Goal: Book appointment/travel/reservation

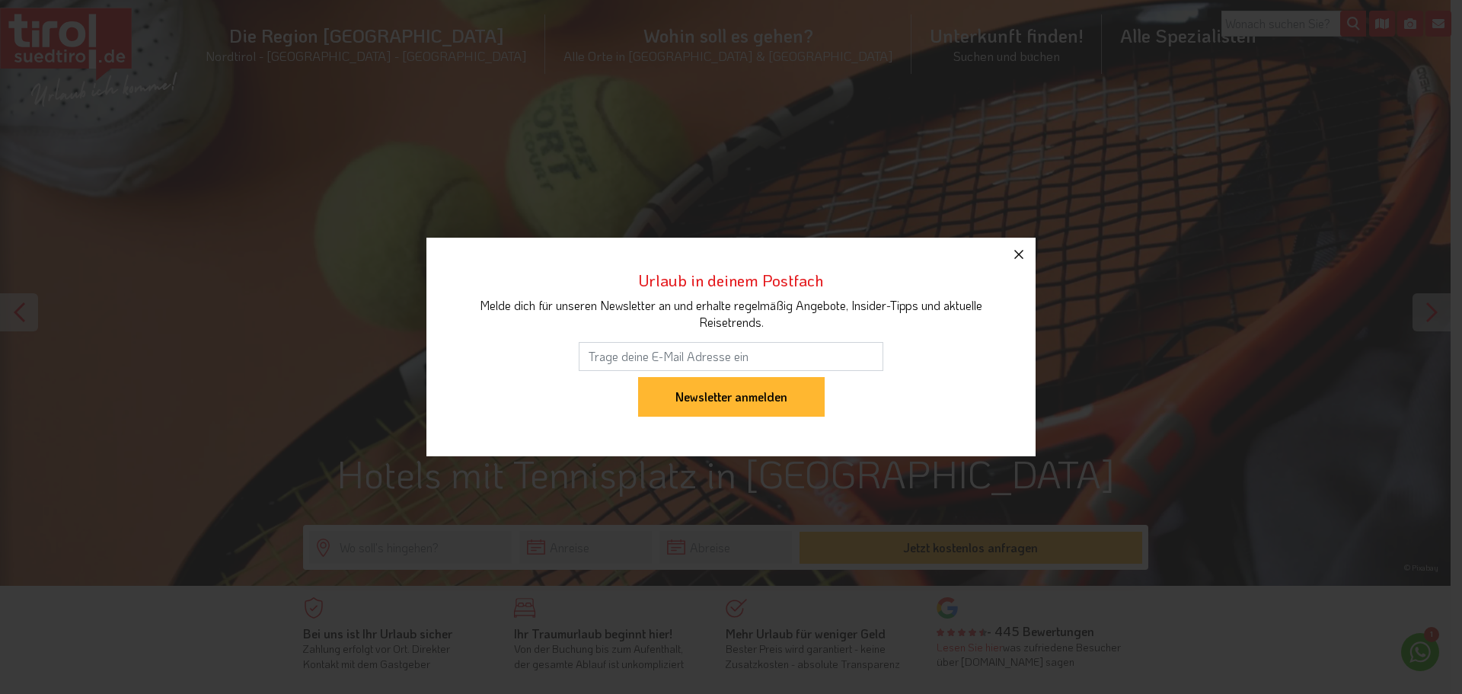
click at [1017, 256] on icon "button" at bounding box center [1018, 254] width 9 height 9
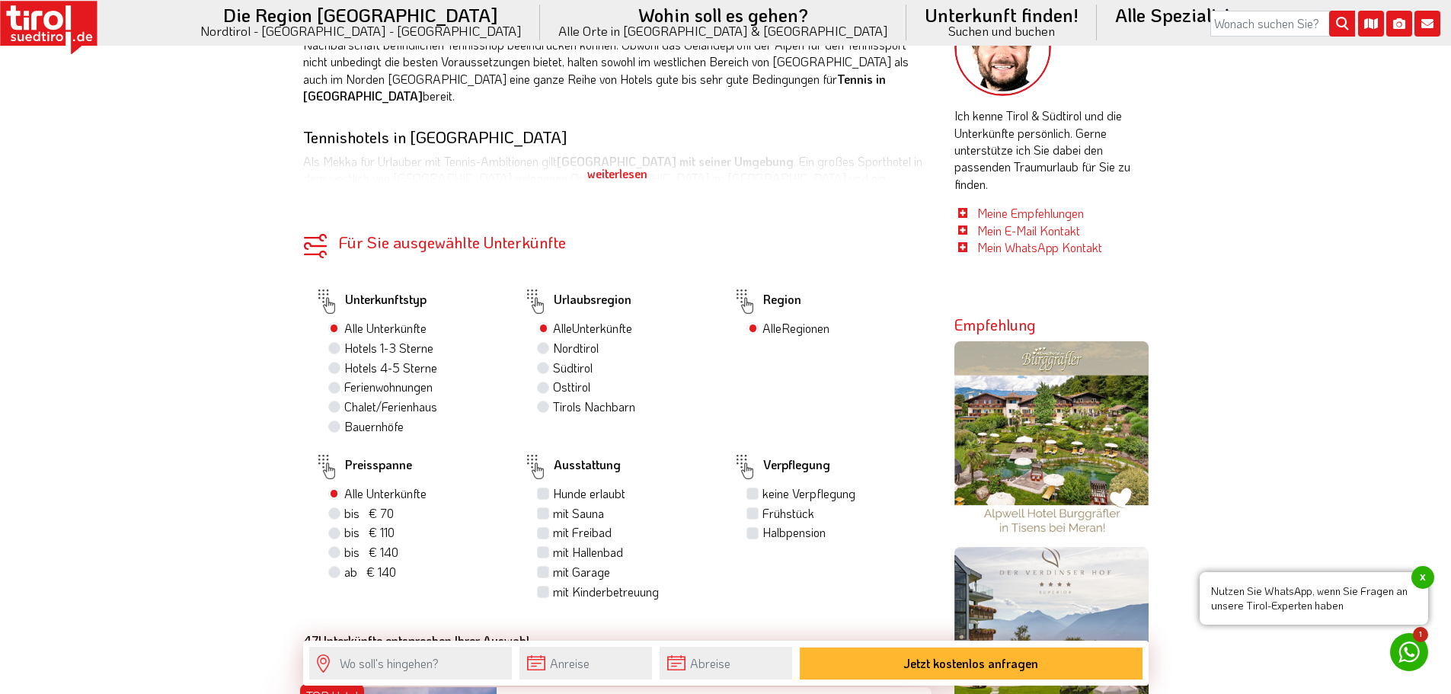
scroll to position [838, 0]
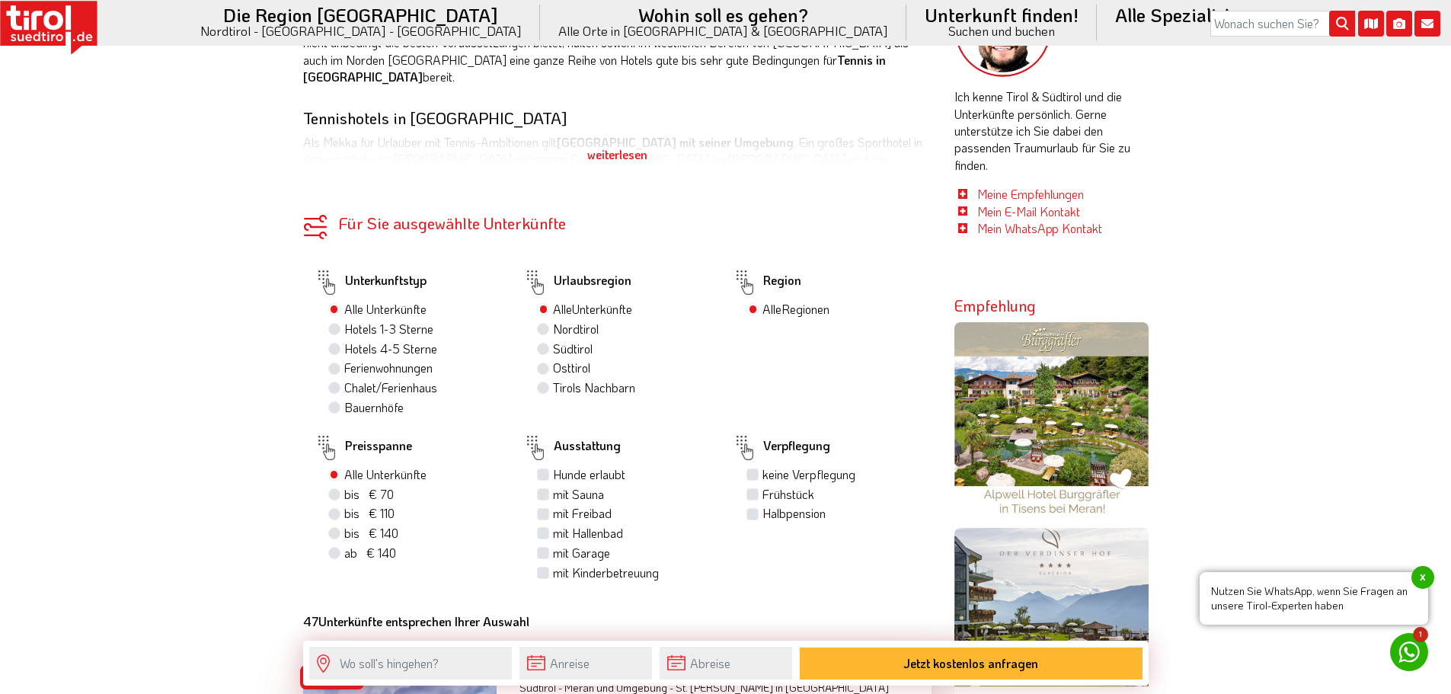
click at [762, 515] on label "Halbpension" at bounding box center [793, 513] width 63 height 17
click at [754, 515] on input "Halbpension" at bounding box center [754, 513] width 10 height 10
checkbox input "true"
click at [565, 515] on label "mit Freibad" at bounding box center [582, 513] width 59 height 17
click at [550, 515] on input "mit Freibad" at bounding box center [545, 513] width 10 height 10
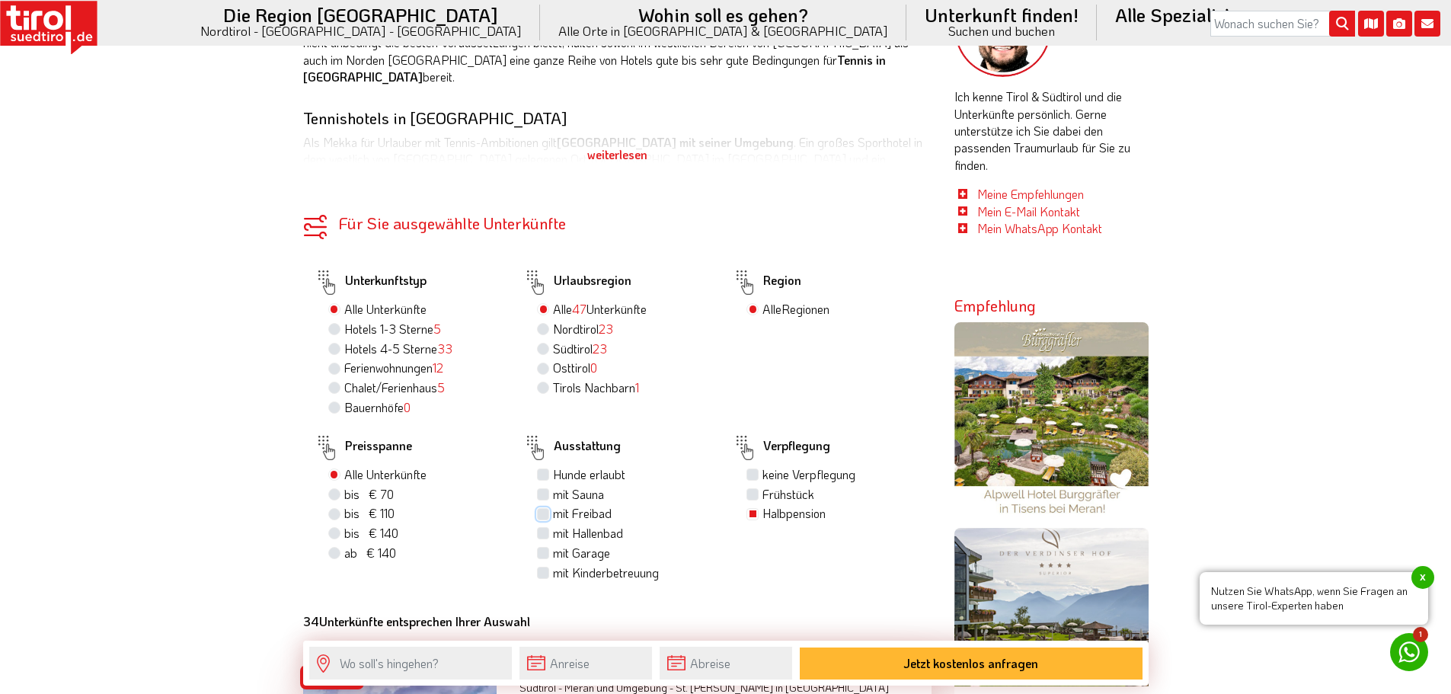
checkbox input "true"
click at [614, 532] on label "mit Hallenbad" at bounding box center [588, 533] width 70 height 17
click at [550, 532] on input "mit Hallenbad" at bounding box center [545, 533] width 10 height 10
checkbox input "true"
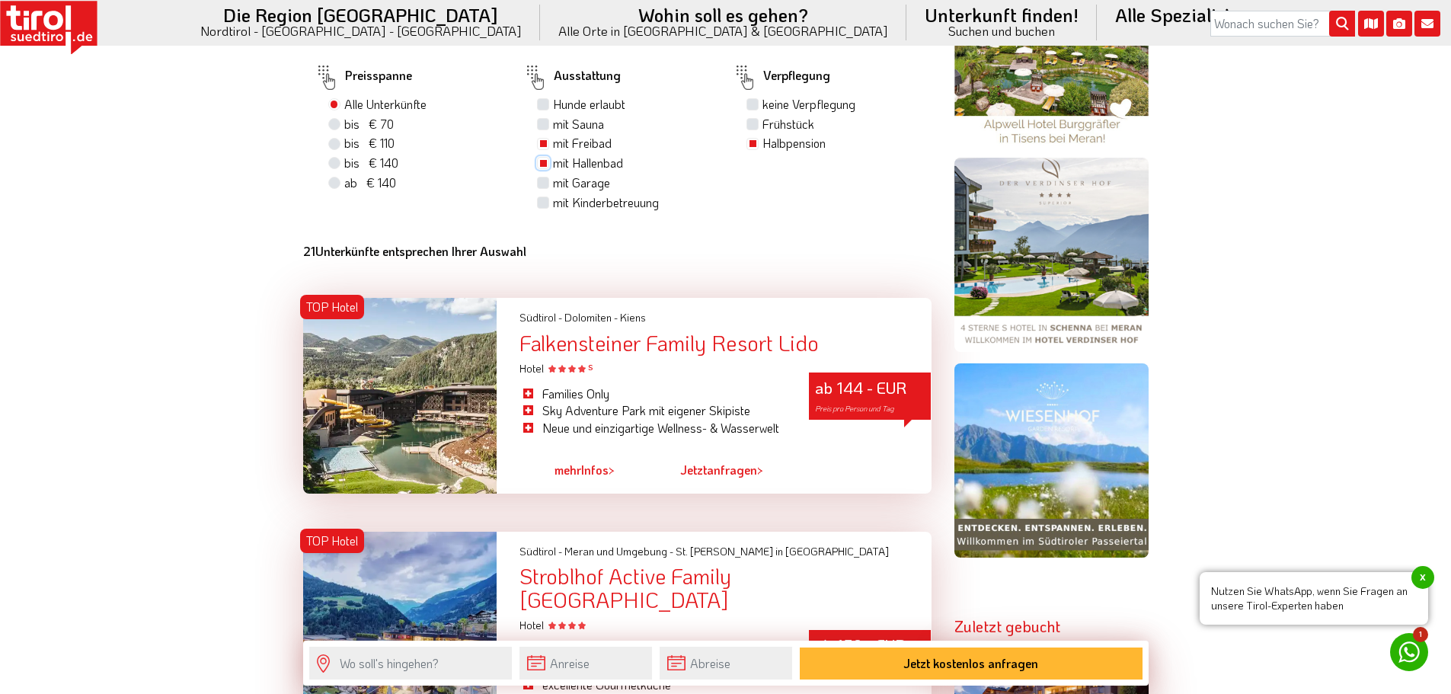
scroll to position [1218, 0]
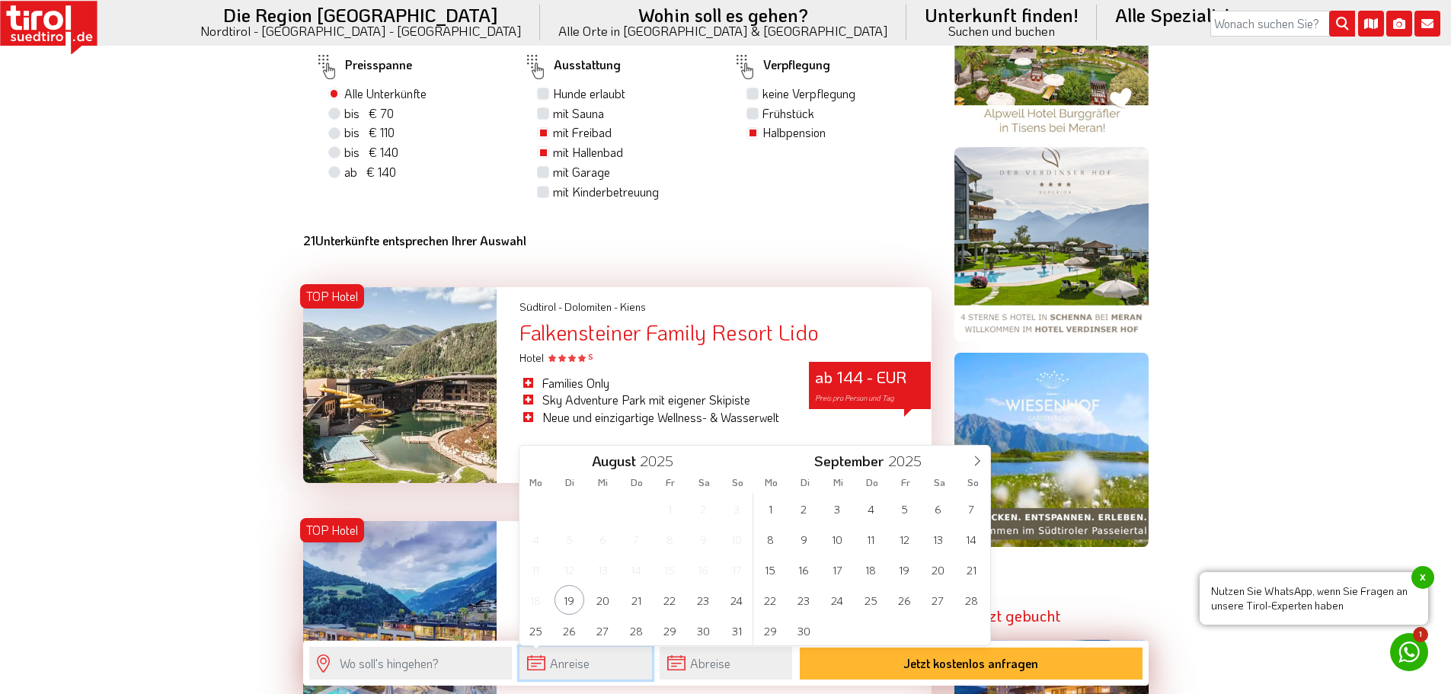
click at [579, 655] on input "text" at bounding box center [585, 662] width 132 height 33
click at [896, 508] on span "5" at bounding box center [904, 508] width 30 height 30
click at [659, 543] on span "12" at bounding box center [670, 539] width 30 height 30
type input "05-09-2025"
type input "12-09-2025"
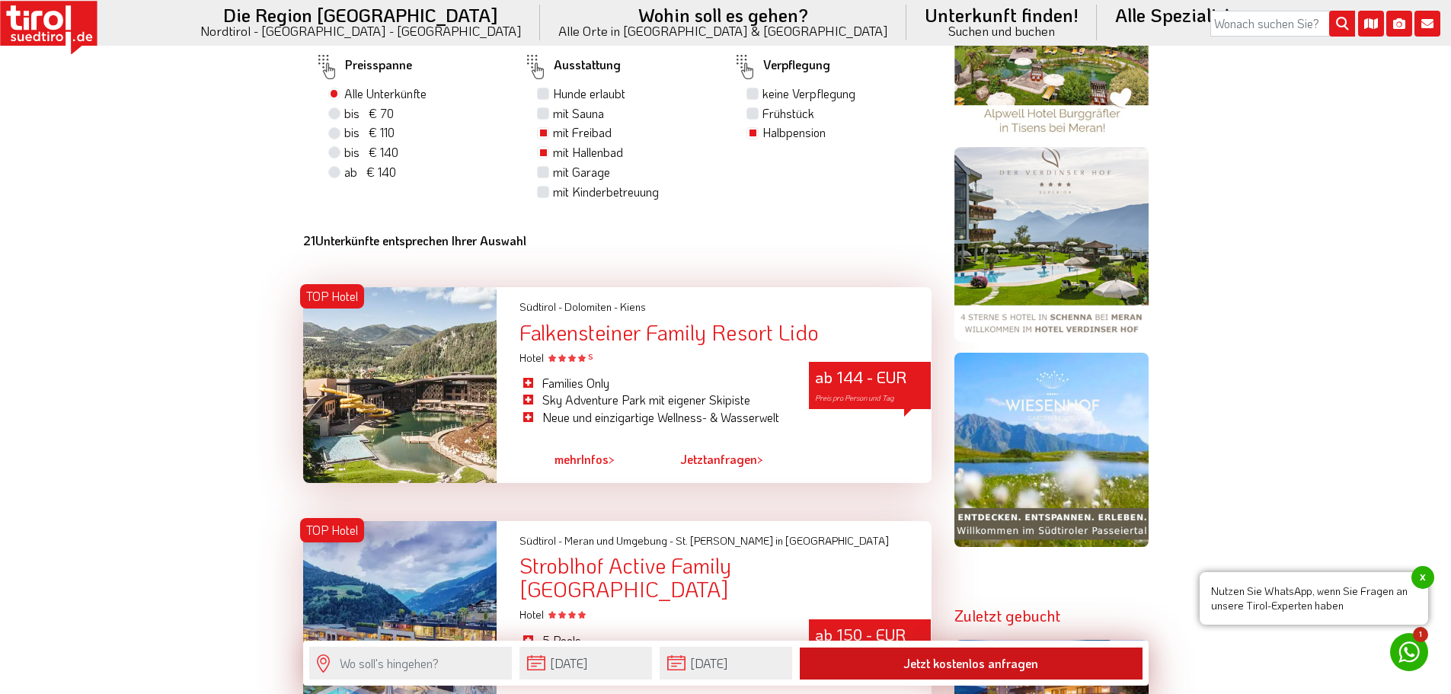
click at [879, 656] on button "Jetzt kostenlos anfragen" at bounding box center [971, 663] width 343 height 32
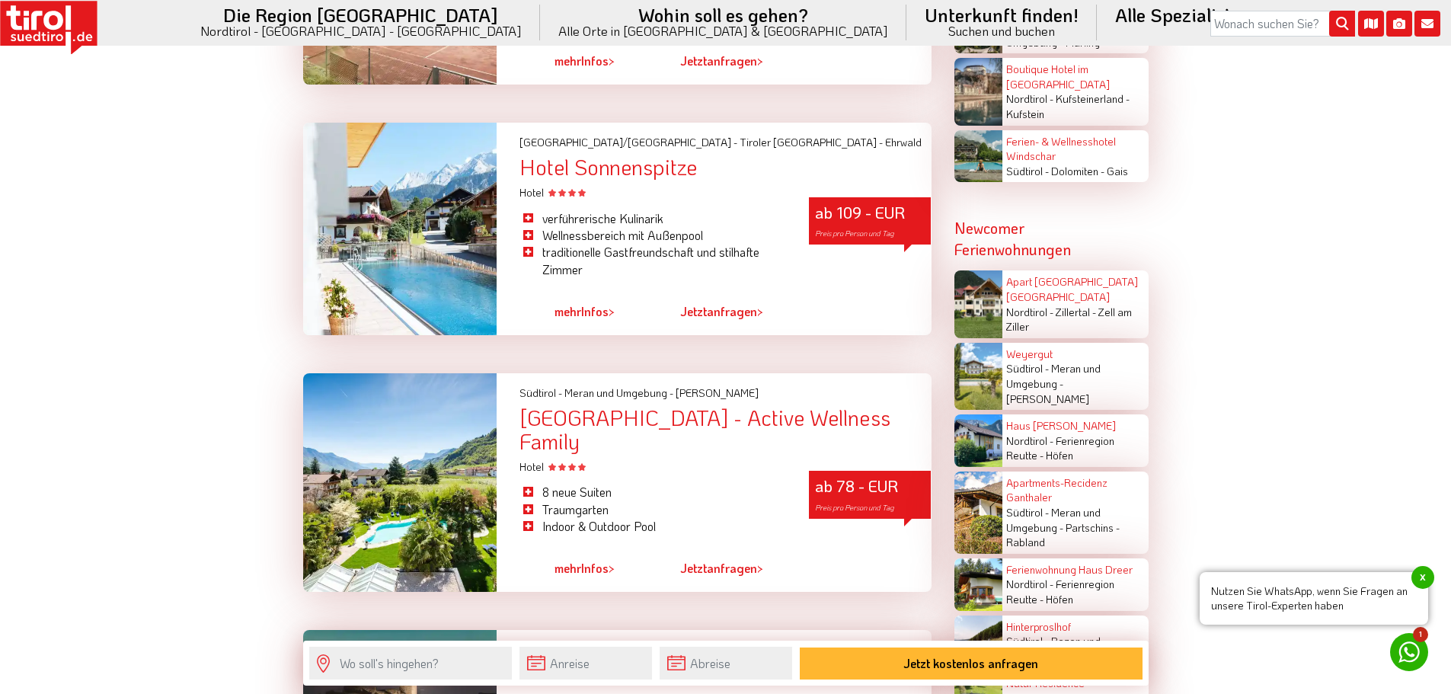
scroll to position [3046, 0]
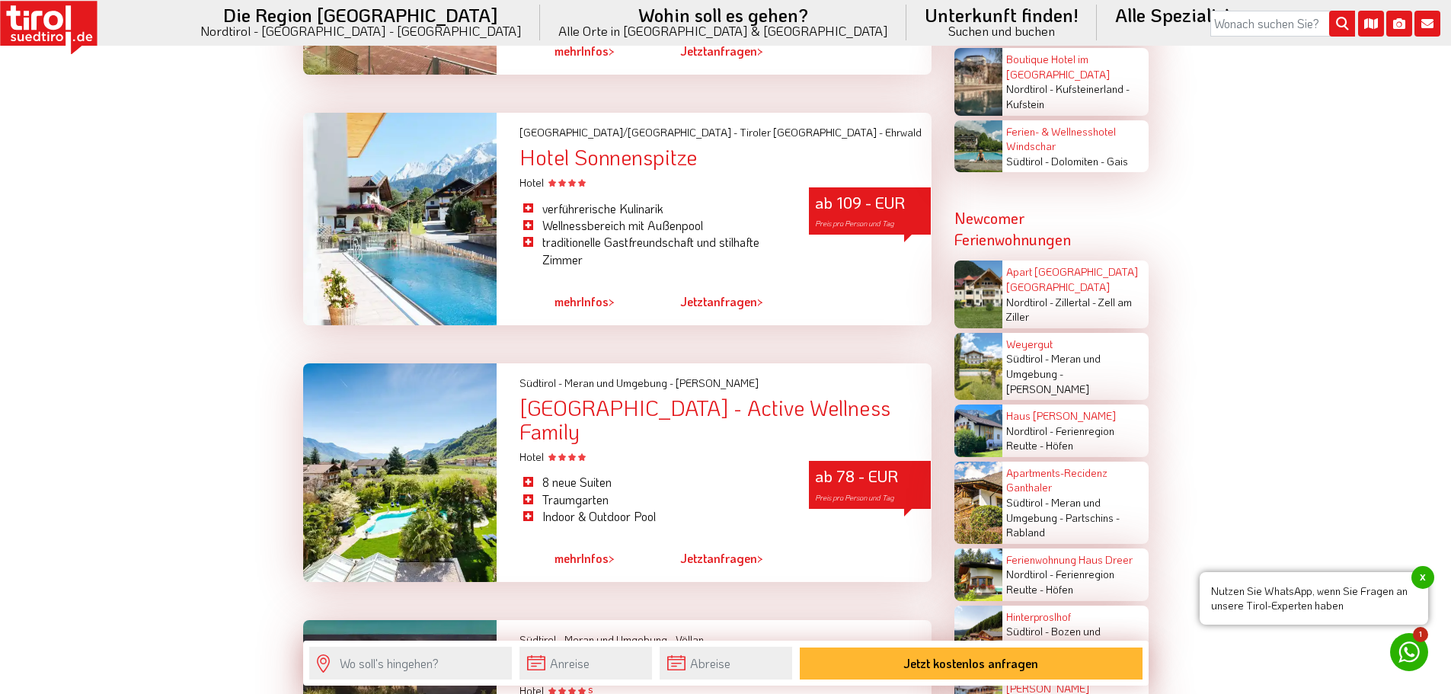
click at [728, 491] on li "Traumgarten" at bounding box center [652, 499] width 267 height 17
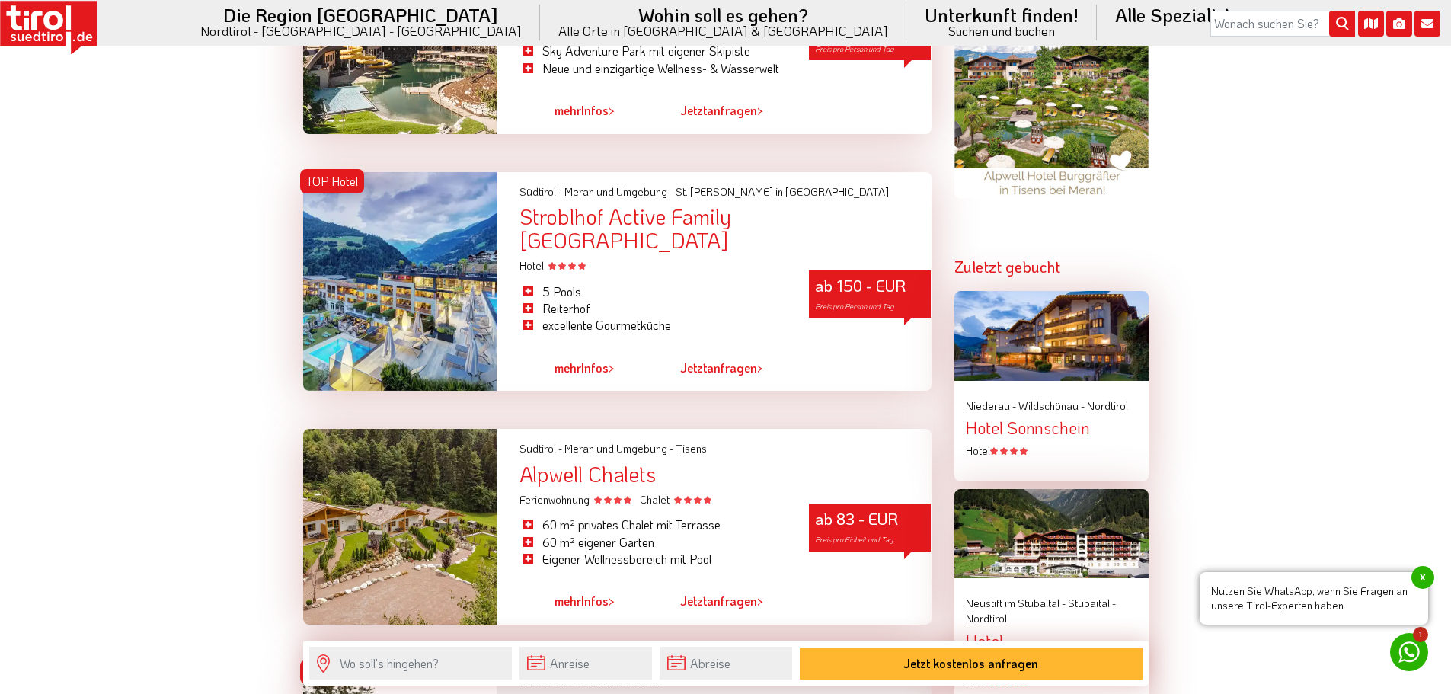
scroll to position [1599, 0]
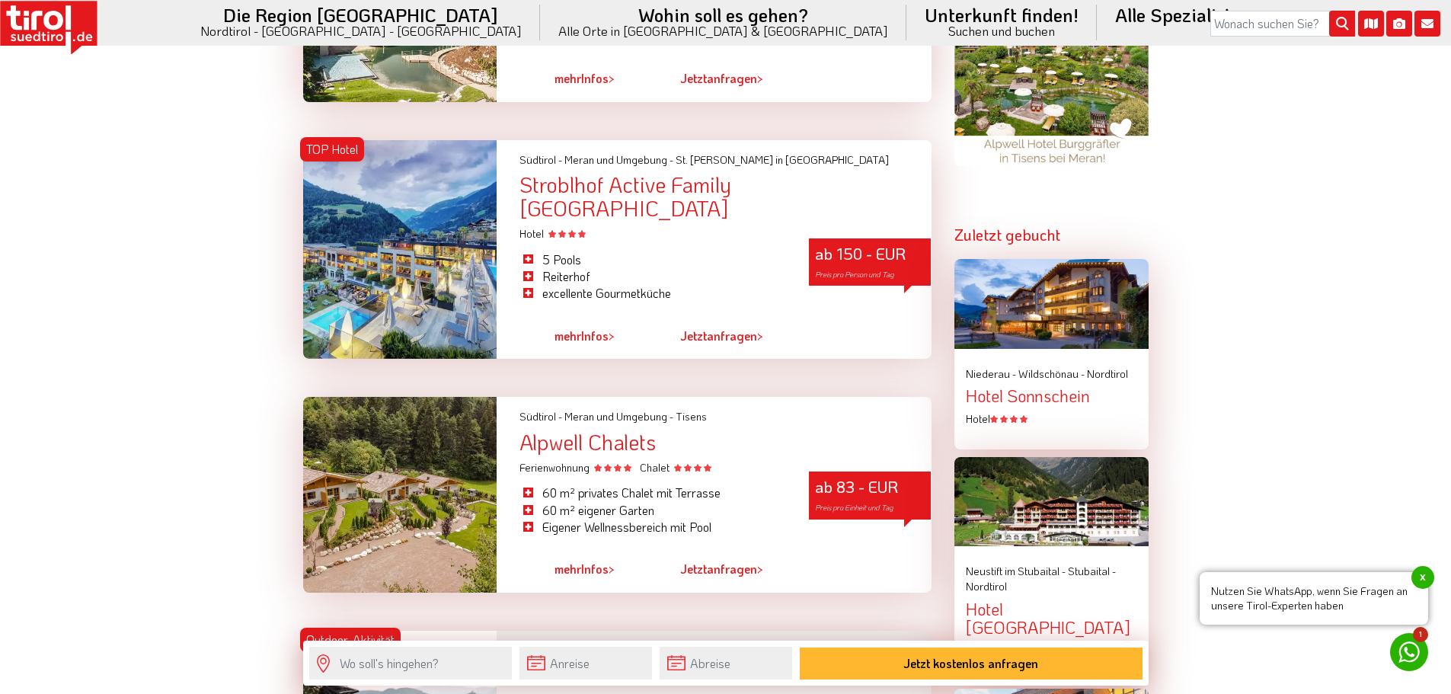
click at [862, 552] on div at bounding box center [861, 569] width 137 height 35
click at [840, 503] on span "Preis pro Einheit und Tag" at bounding box center [854, 508] width 78 height 10
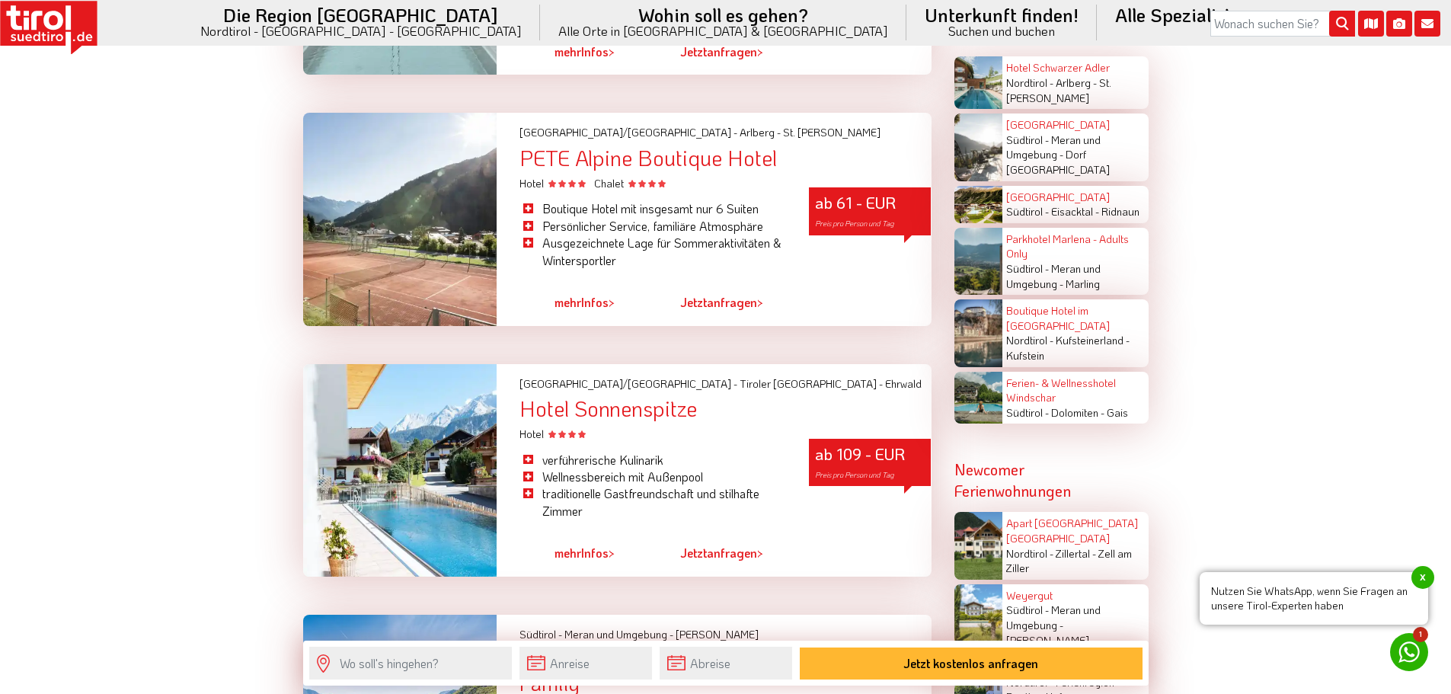
scroll to position [2817, 0]
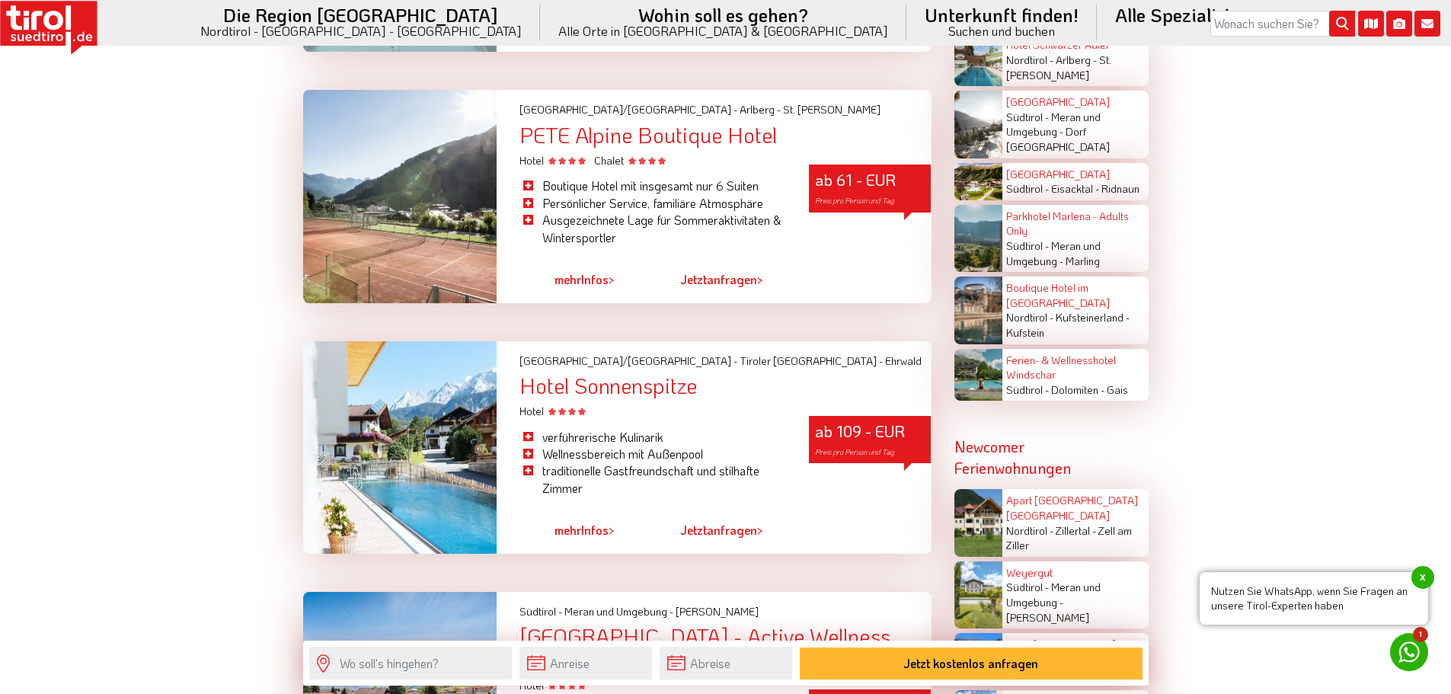
click at [845, 196] on span "Preis pro Person und Tag" at bounding box center [854, 201] width 79 height 10
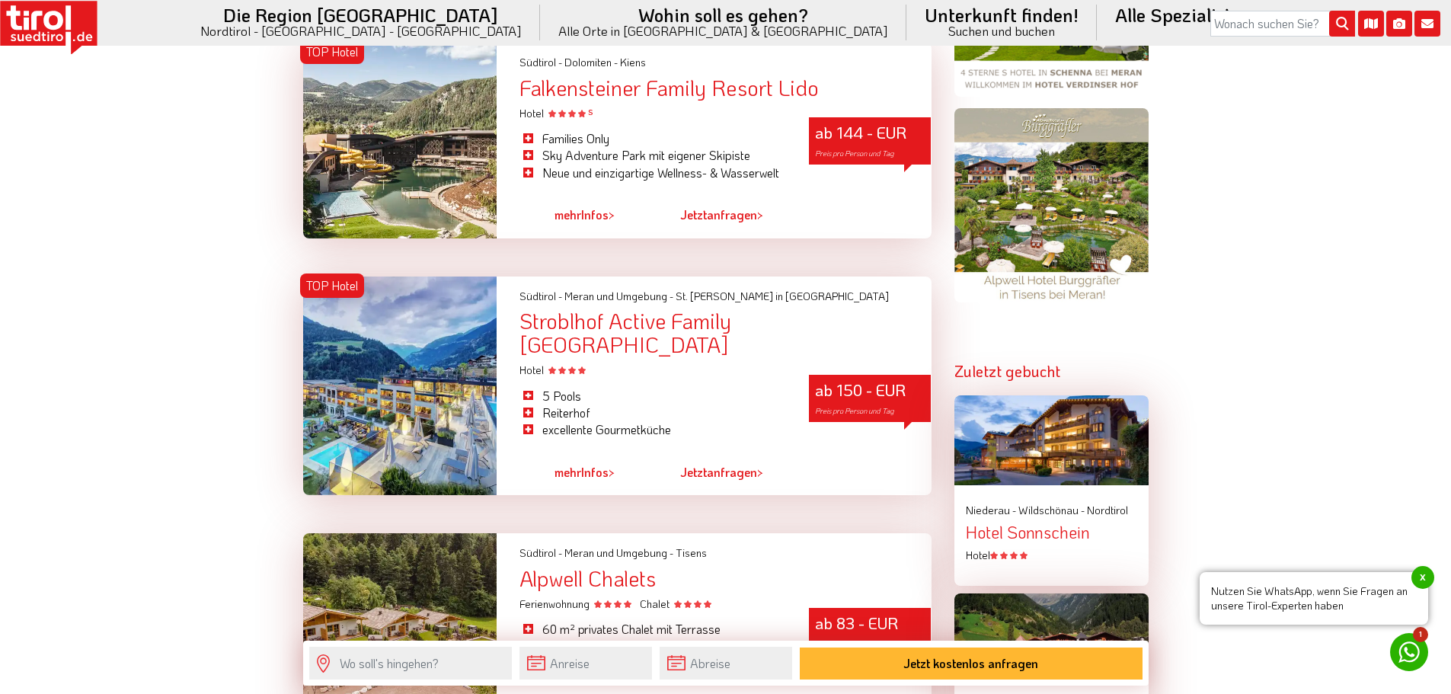
scroll to position [1066, 0]
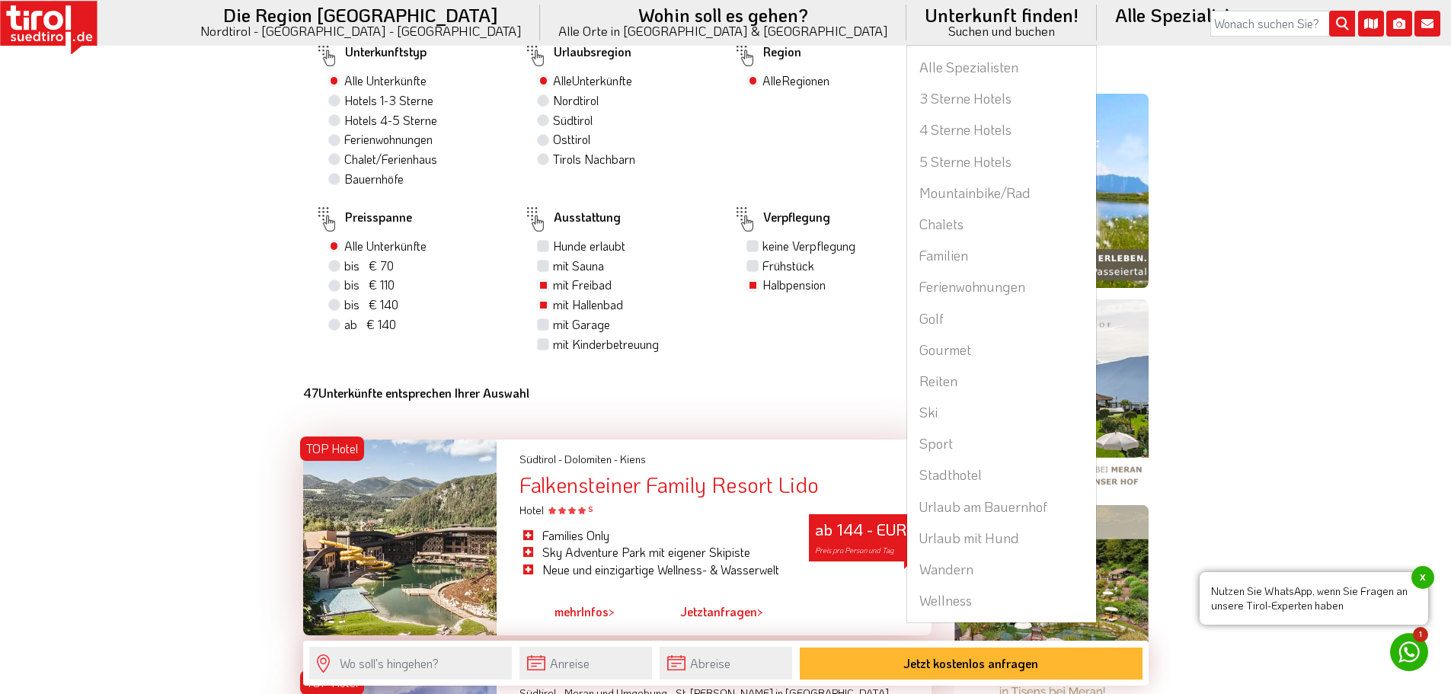
click at [906, 21] on li "Unterkunft finden! Suchen und buchen Alle Spezialisten 3 Sterne Hotels 4 Sterne…" at bounding box center [1001, 22] width 190 height 45
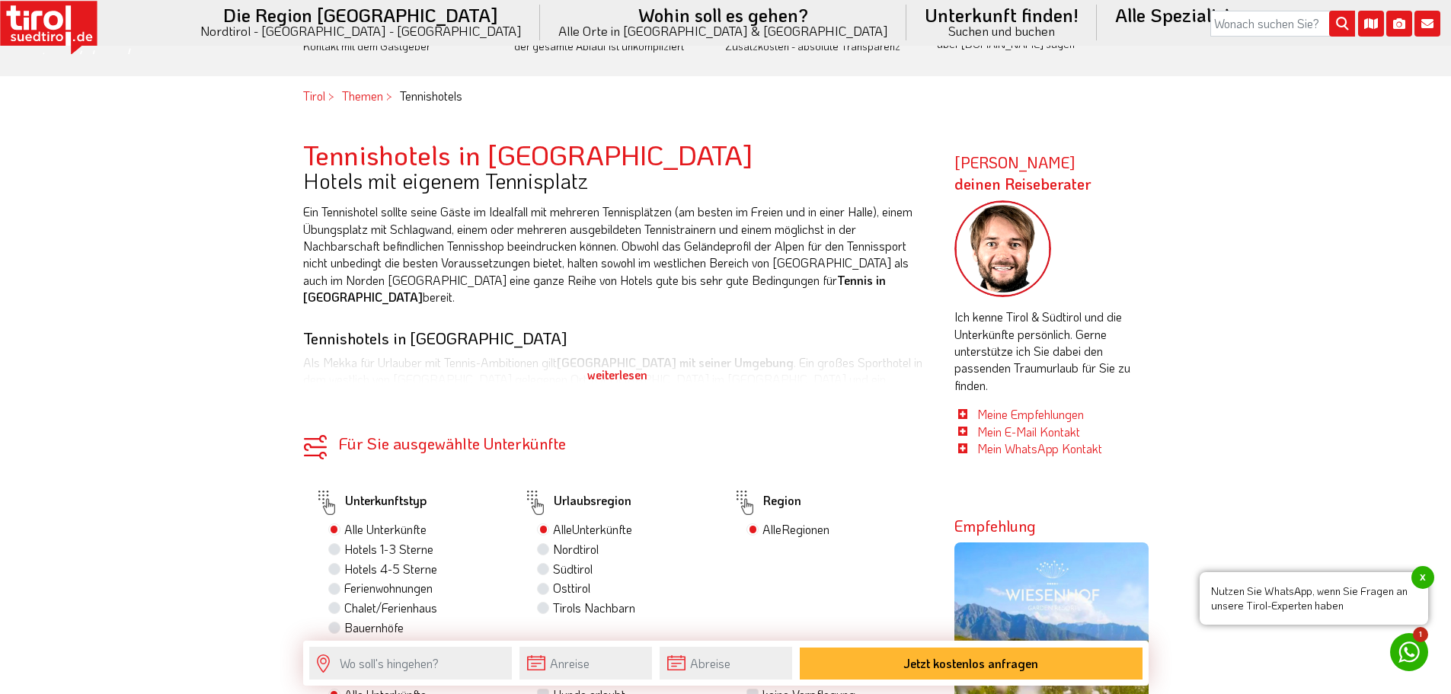
scroll to position [609, 0]
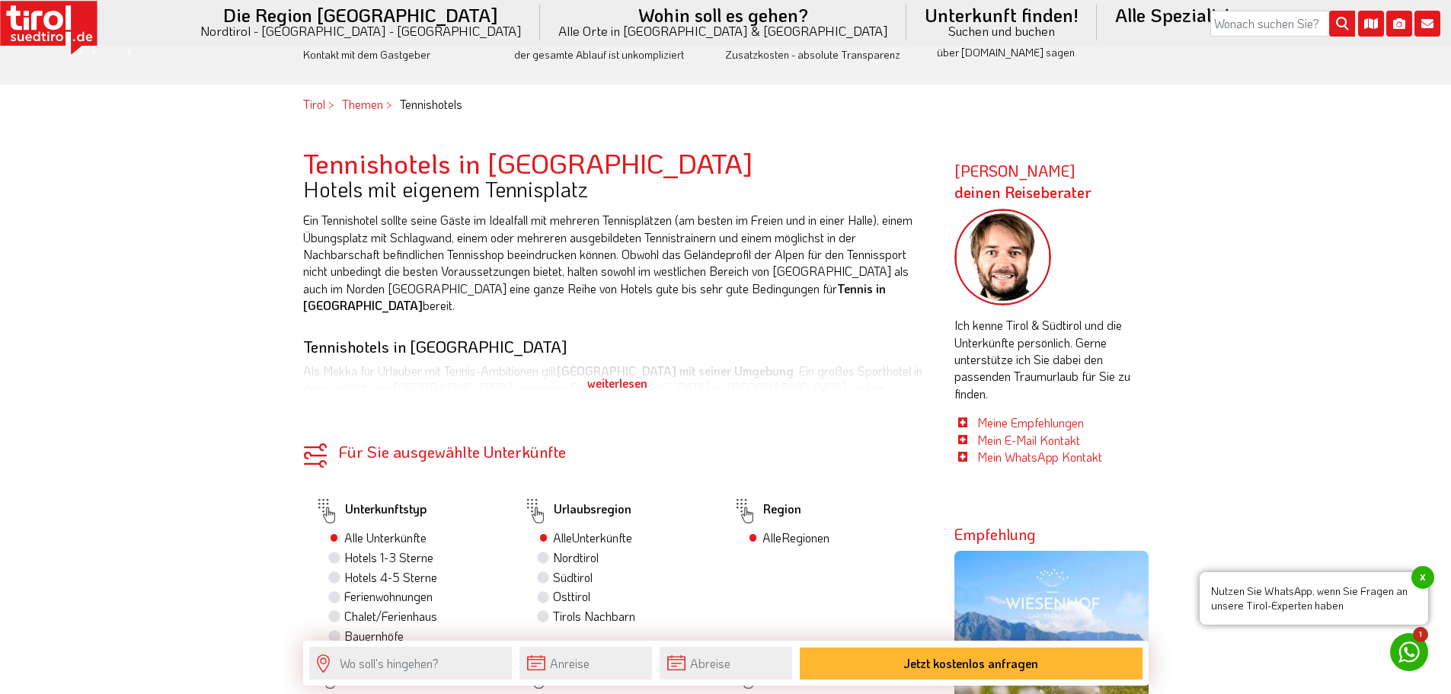
click at [630, 386] on div "weiterlesen" at bounding box center [617, 383] width 628 height 38
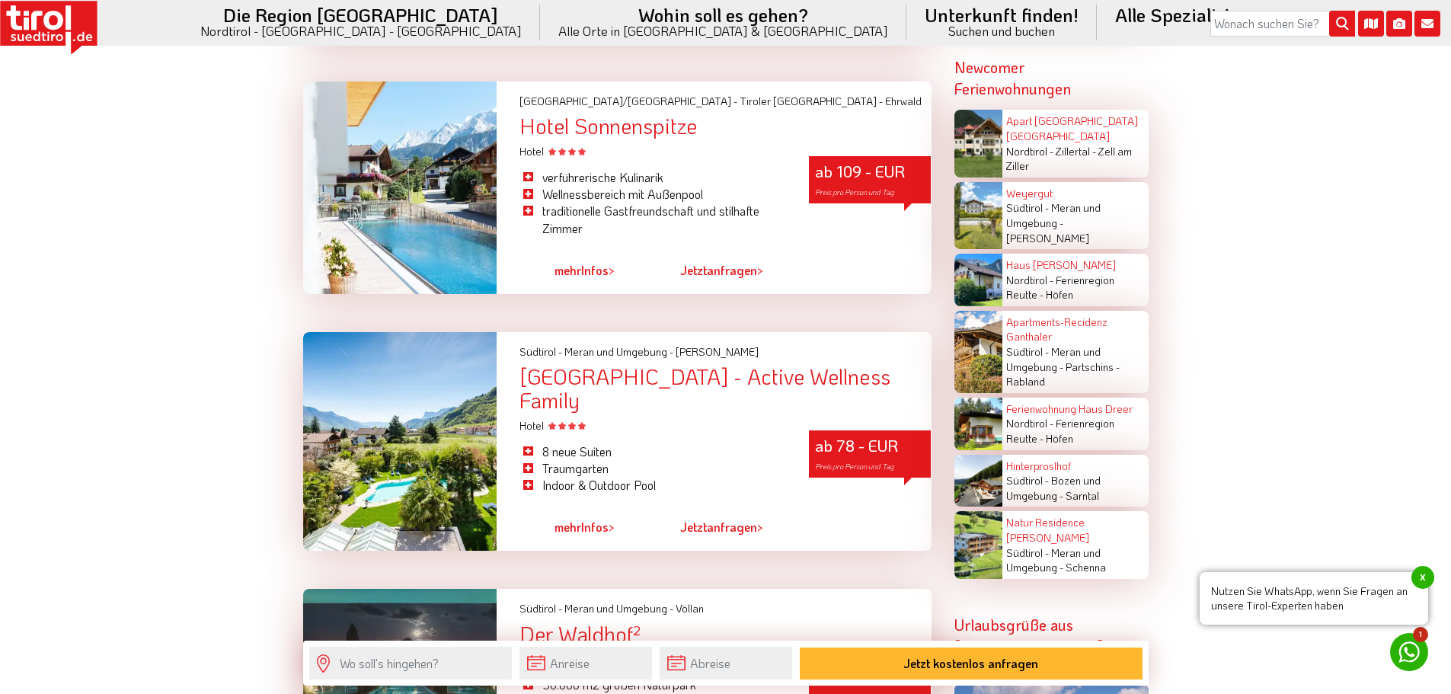
scroll to position [3198, 0]
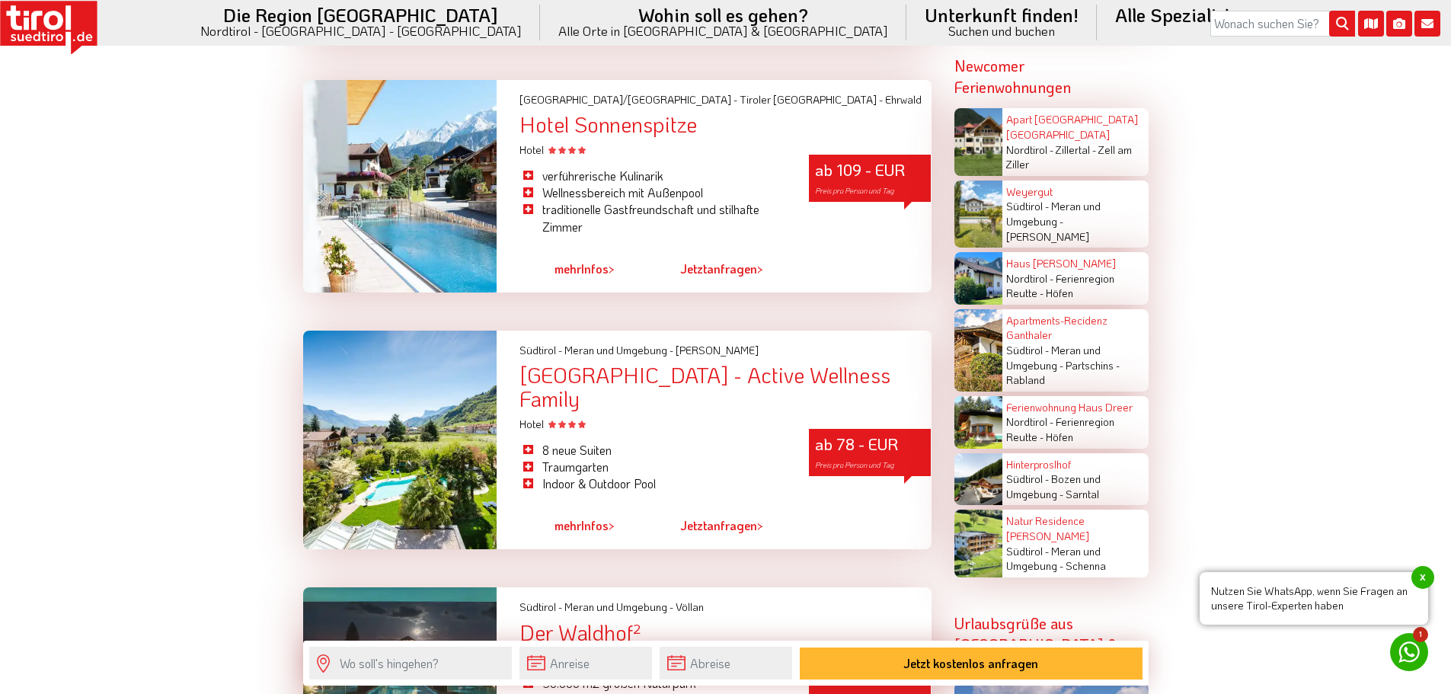
click at [654, 363] on div "Hotel Gschwangut - Active Wellness Family" at bounding box center [724, 386] width 411 height 47
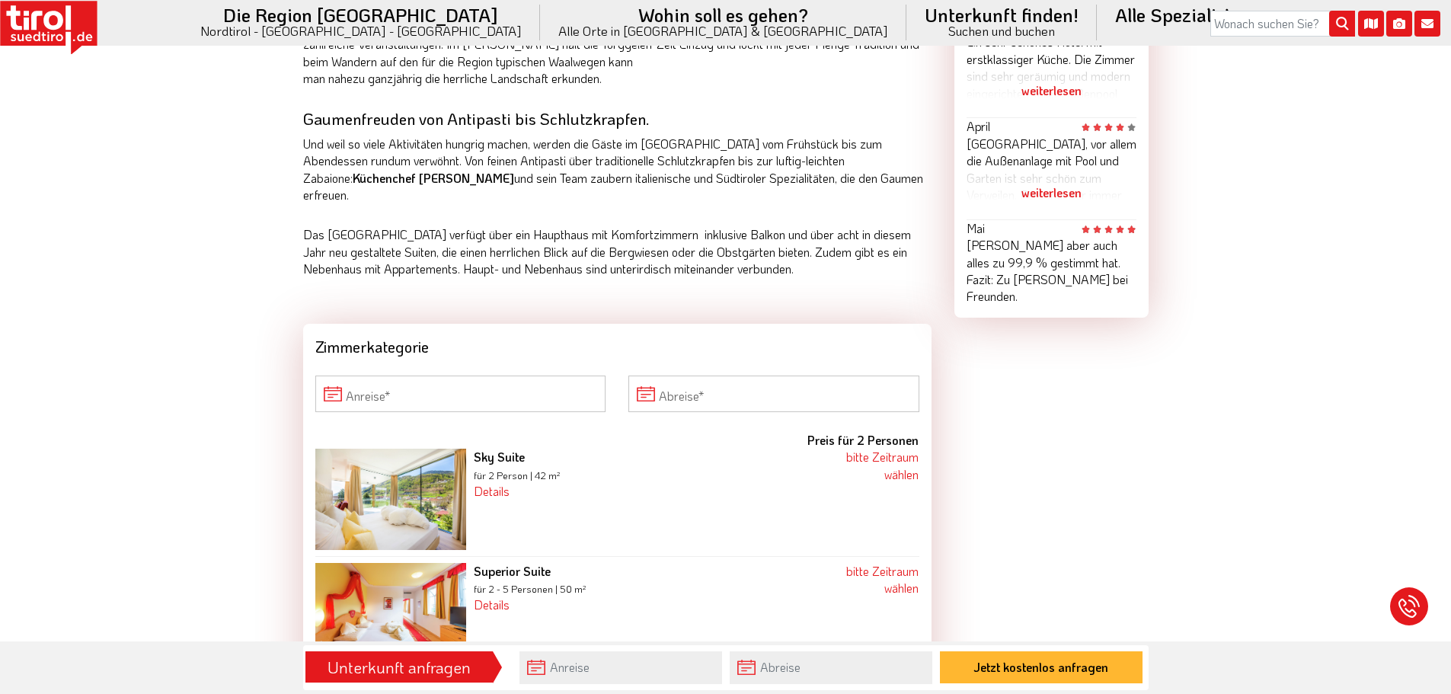
scroll to position [1142, 0]
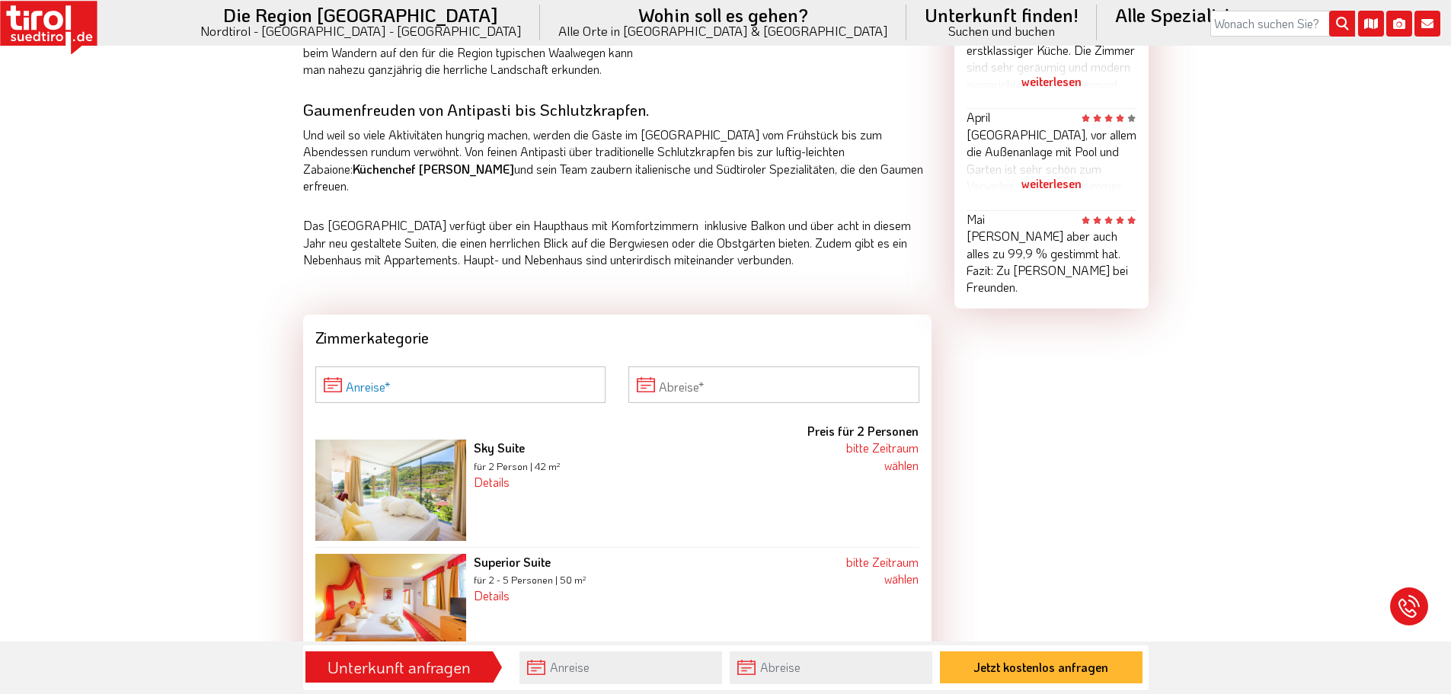
click at [499, 366] on input "Anreise" at bounding box center [460, 384] width 291 height 37
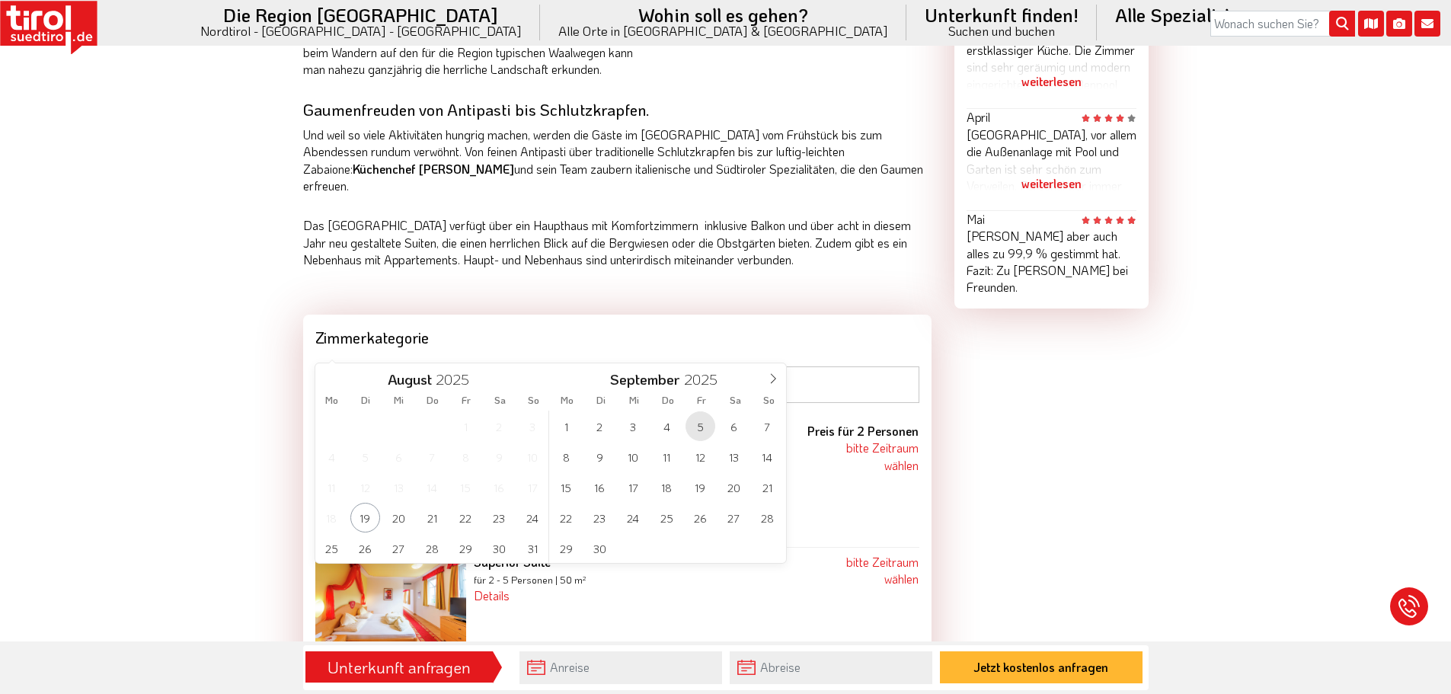
click at [698, 425] on span "5" at bounding box center [700, 426] width 30 height 30
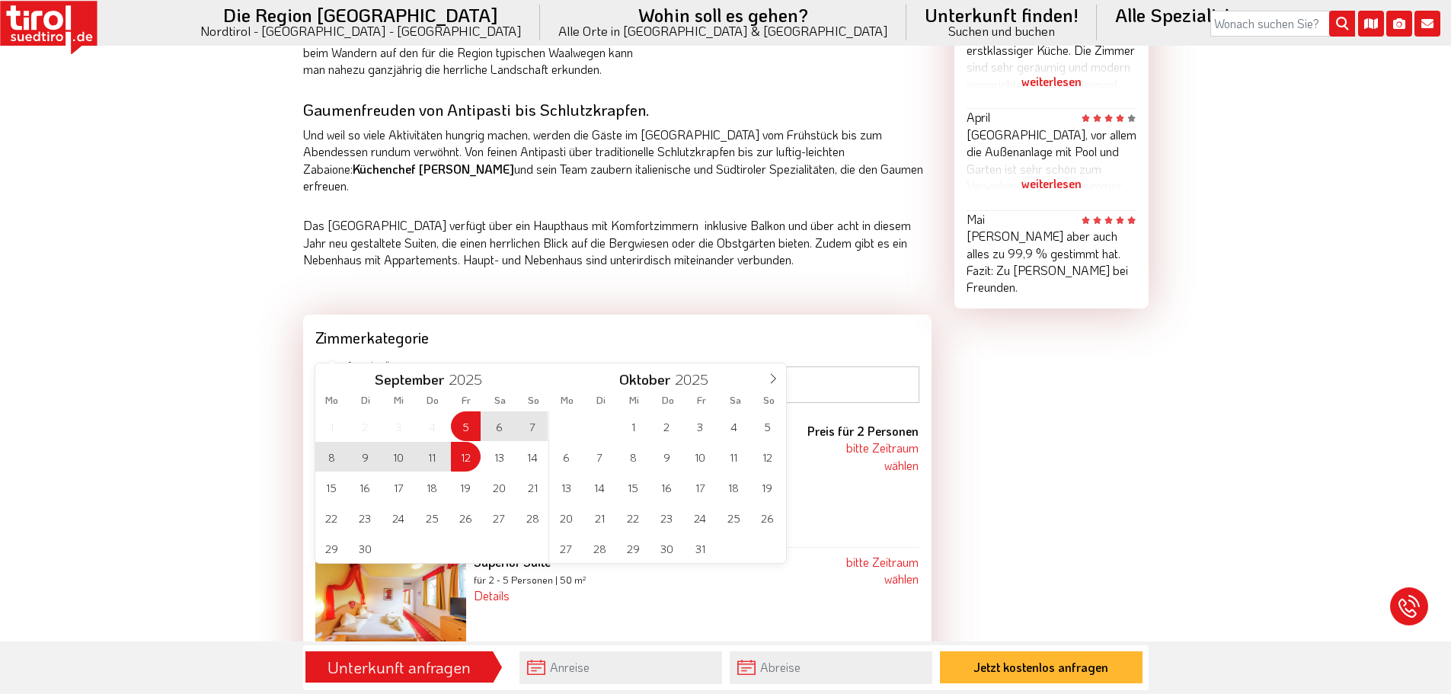
click at [477, 454] on span "12" at bounding box center [466, 457] width 30 height 30
type input "05-09-2025"
type input "12-09-2025"
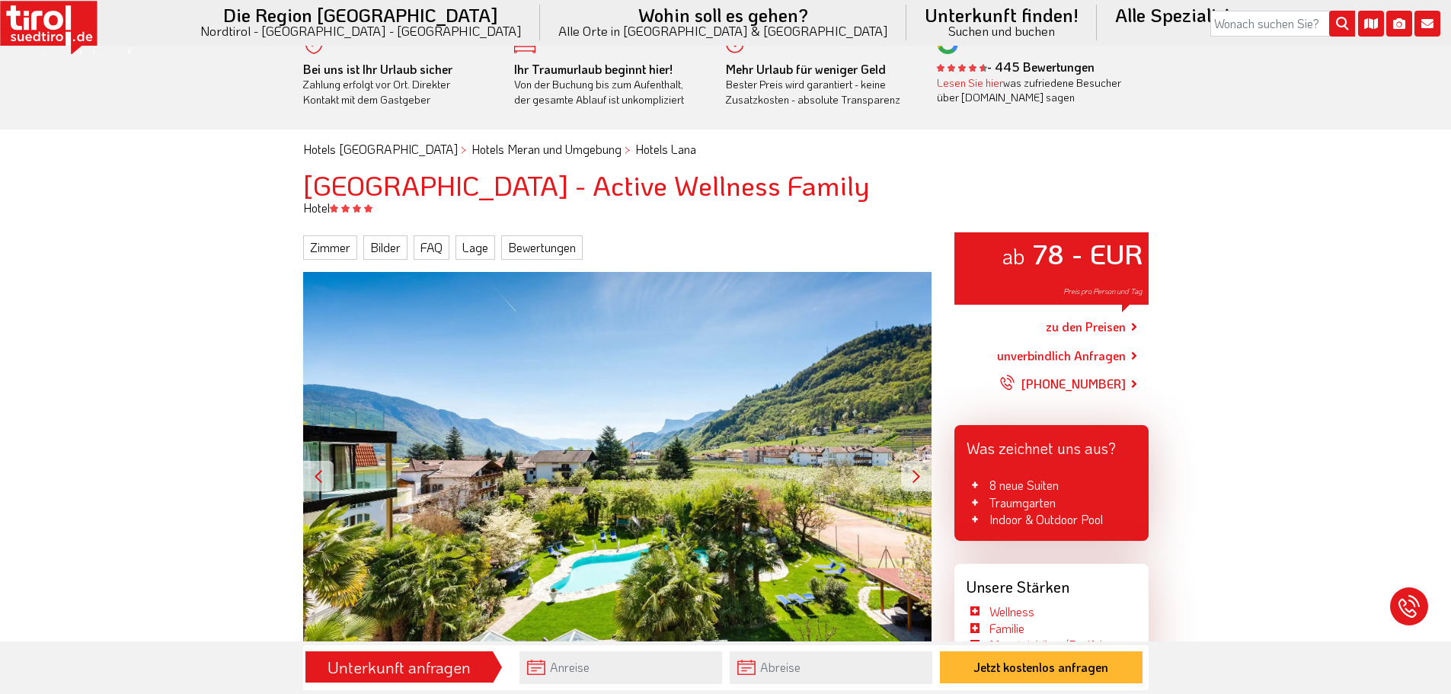
scroll to position [0, 0]
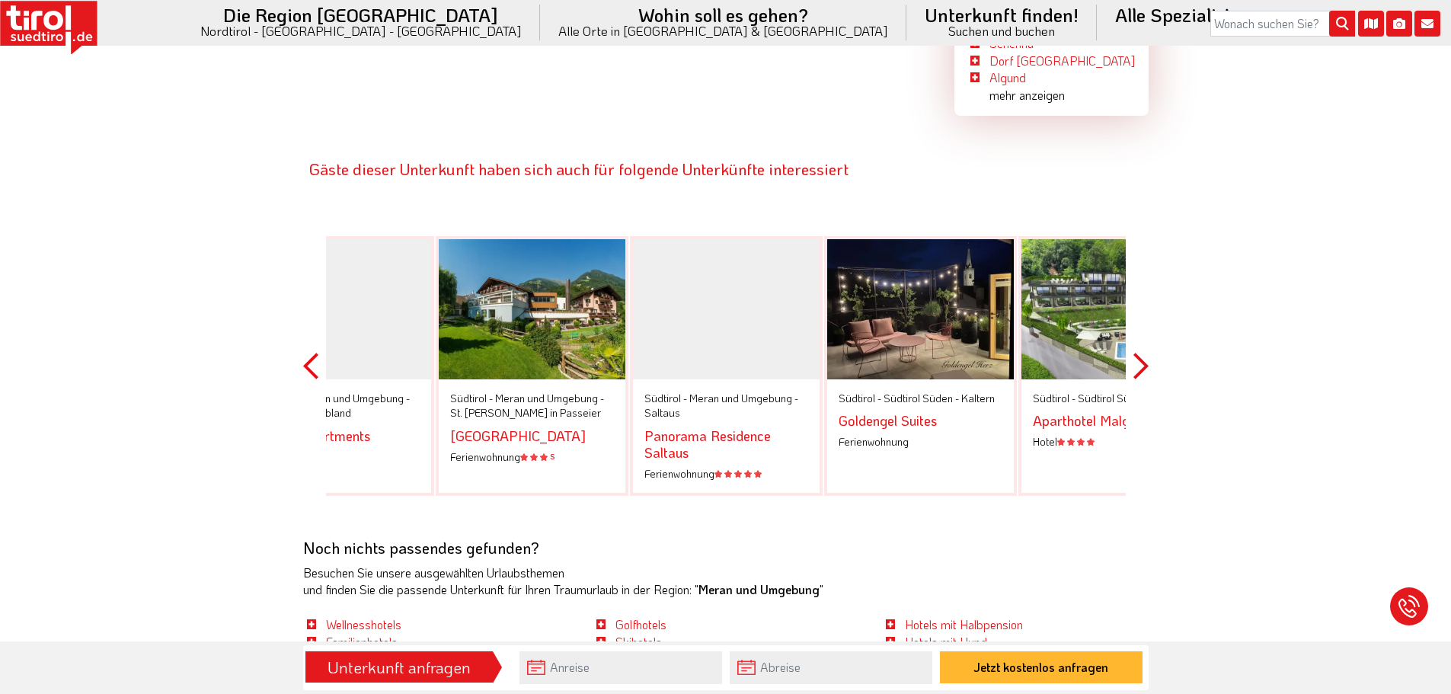
scroll to position [2437, 0]
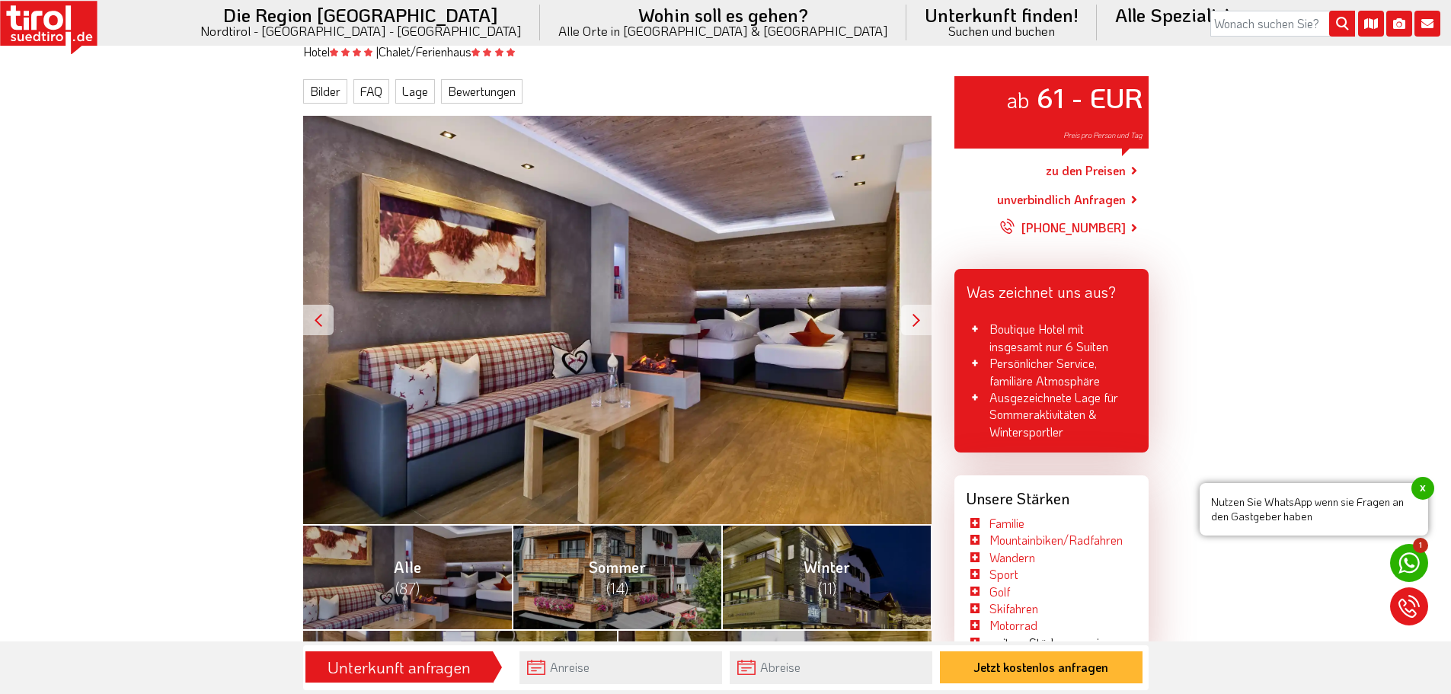
scroll to position [152, 0]
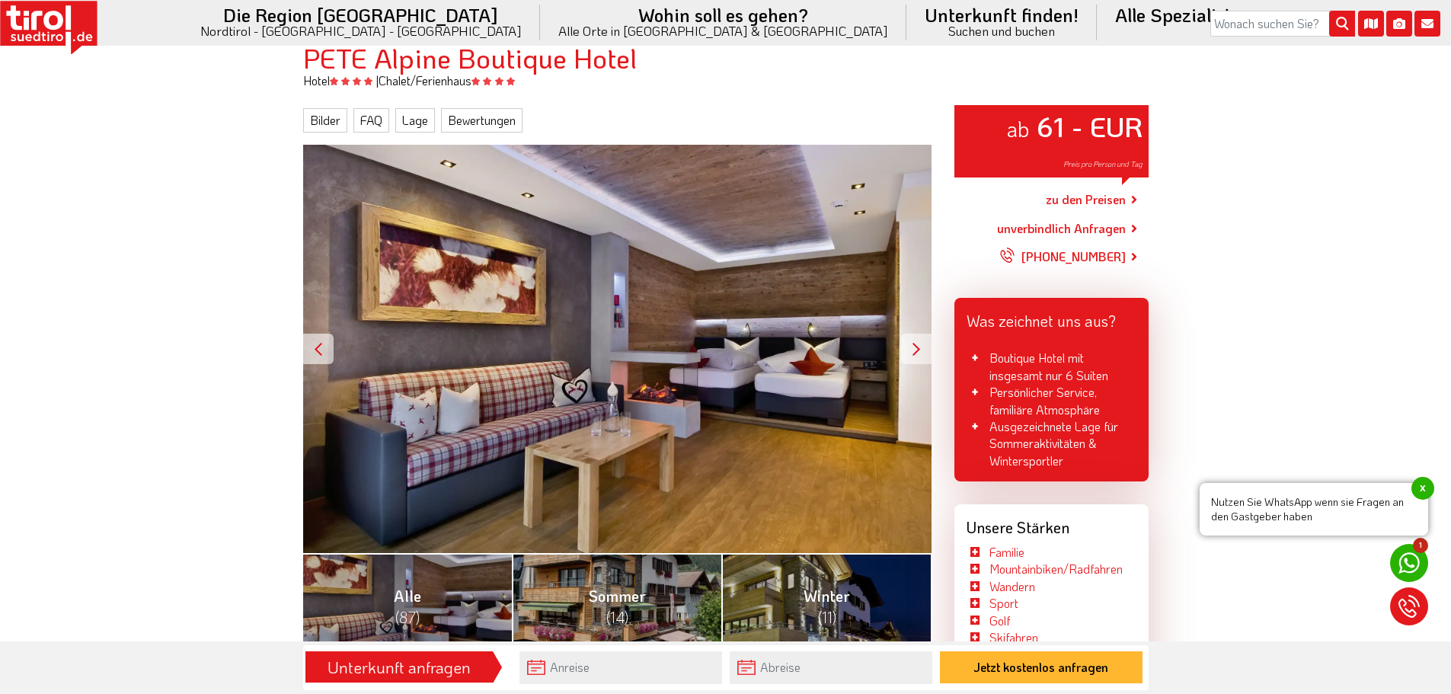
click at [1106, 196] on link "zu den Preisen" at bounding box center [1085, 199] width 80 height 38
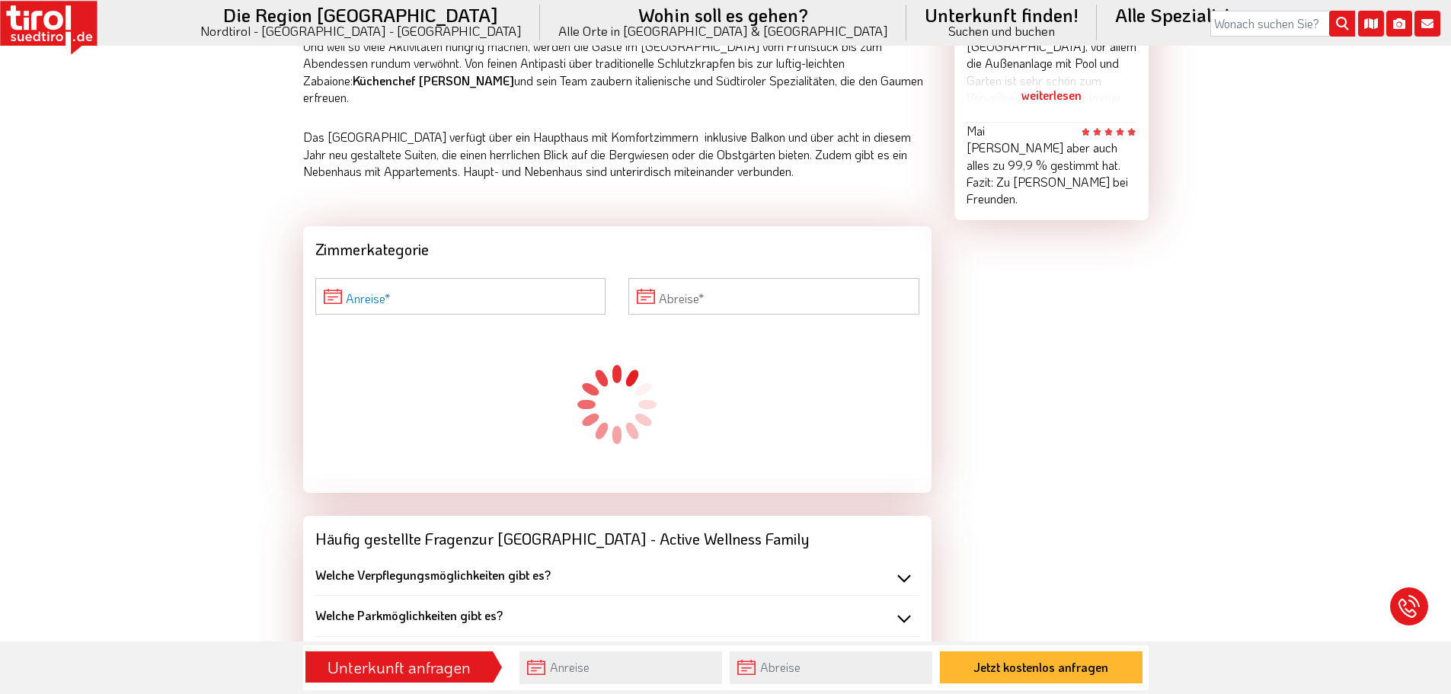
scroll to position [1294, 0]
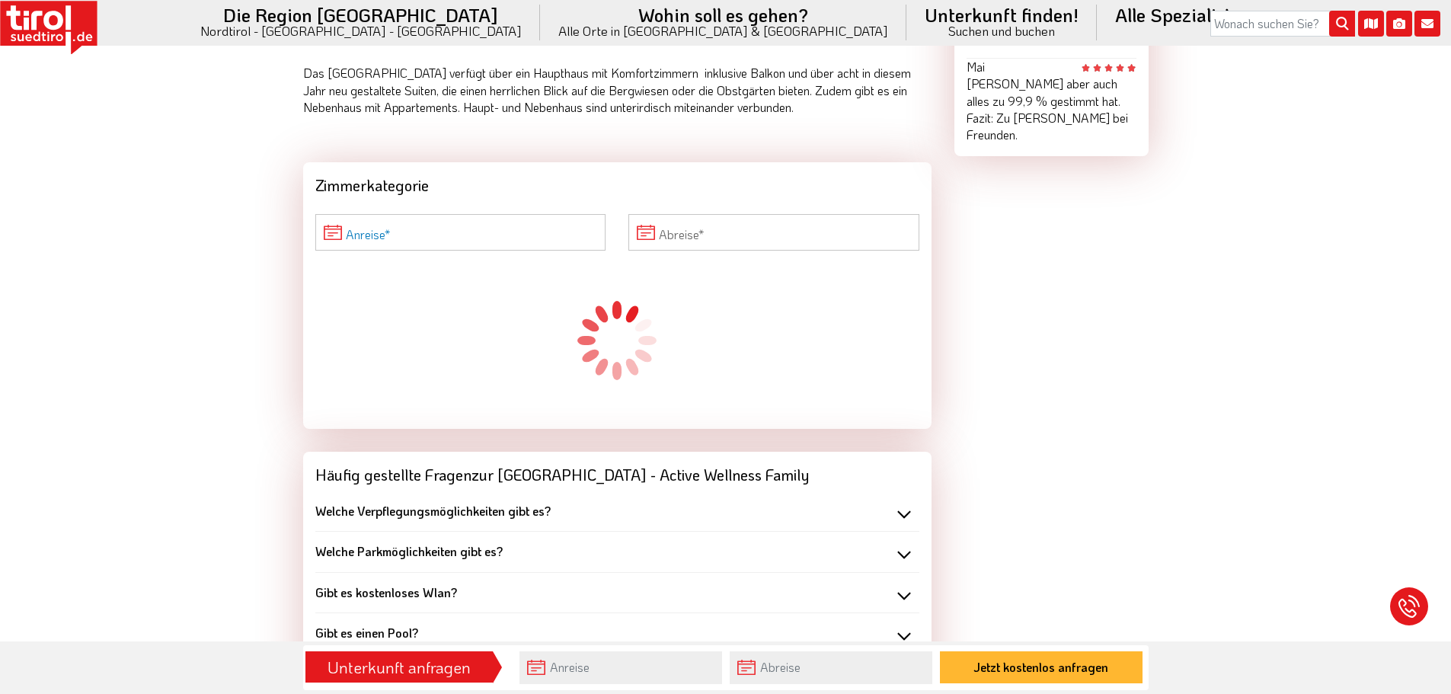
click at [410, 214] on input "Anreise" at bounding box center [460, 232] width 291 height 37
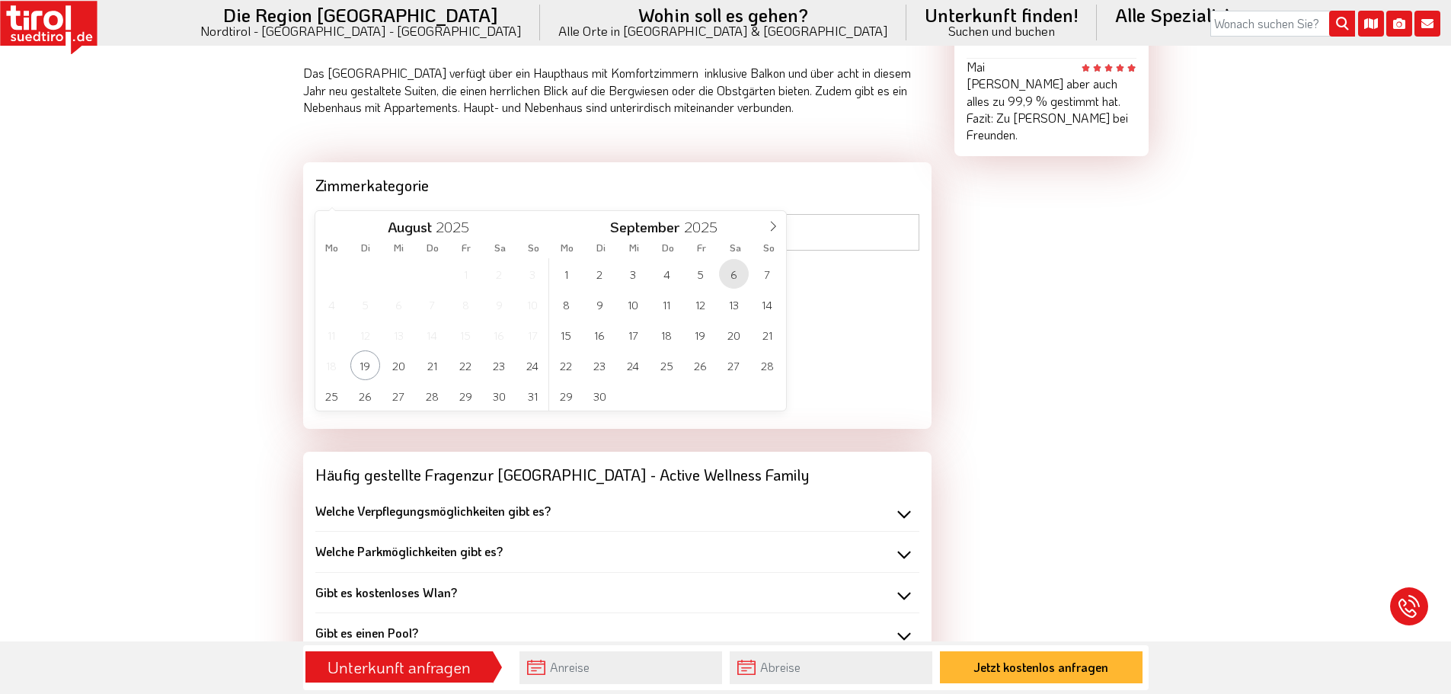
click at [725, 279] on span "6" at bounding box center [734, 274] width 30 height 30
click at [503, 309] on span "13" at bounding box center [499, 304] width 30 height 30
type input "[DATE]"
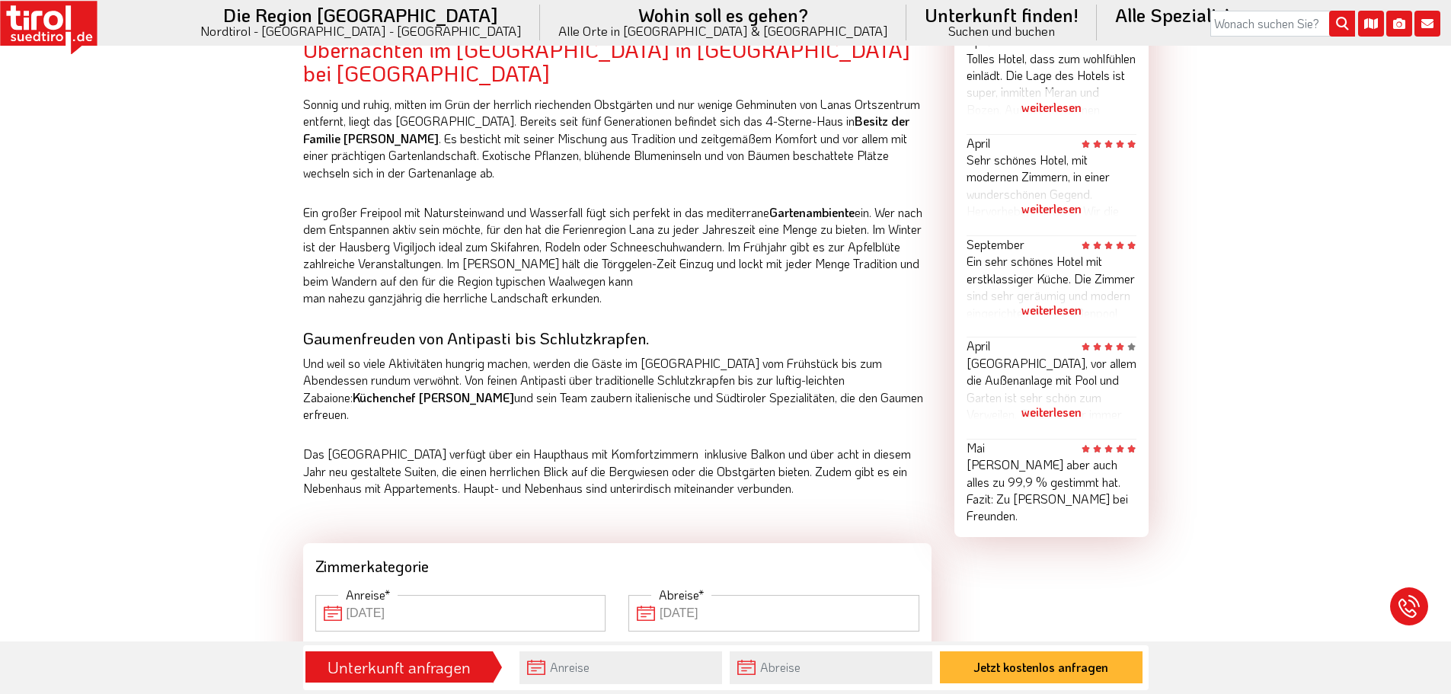
scroll to position [870, 0]
